Goal: Find specific page/section: Find specific page/section

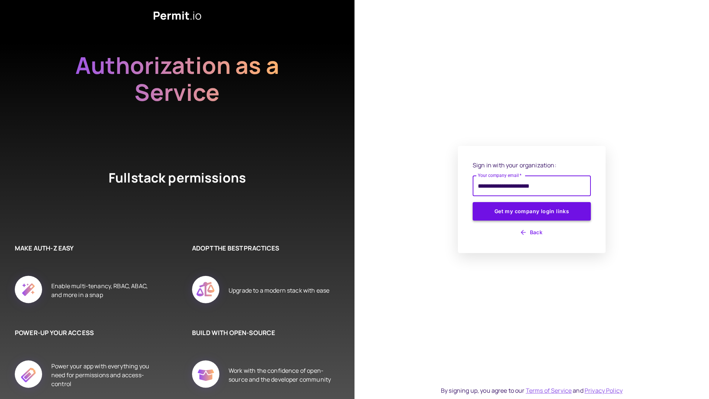
type input "**********"
click at [549, 213] on button "Get my company login links" at bounding box center [531, 211] width 118 height 18
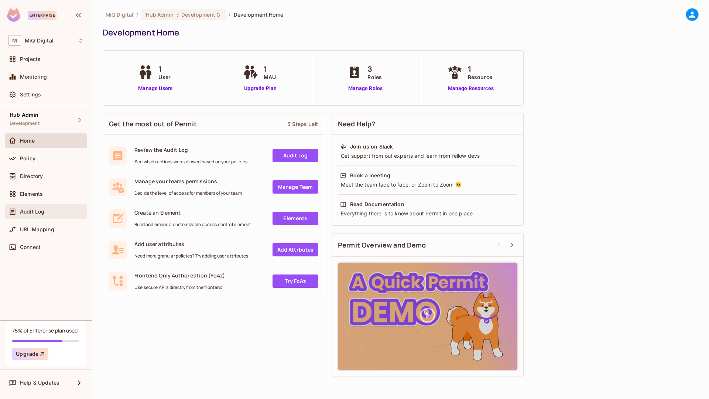
click at [34, 209] on span "Audit Log" at bounding box center [32, 212] width 24 height 6
